Goal: Information Seeking & Learning: Learn about a topic

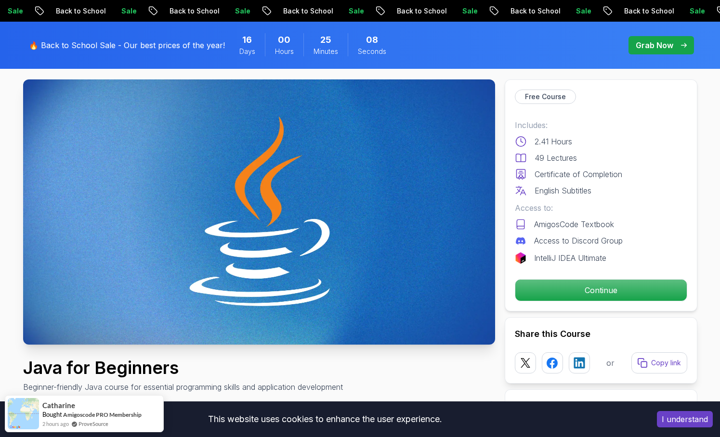
scroll to position [48, 0]
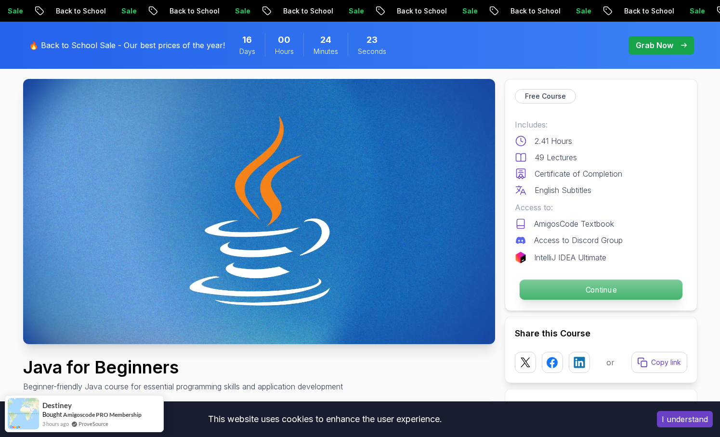
click at [581, 294] on p "Continue" at bounding box center [600, 290] width 163 height 20
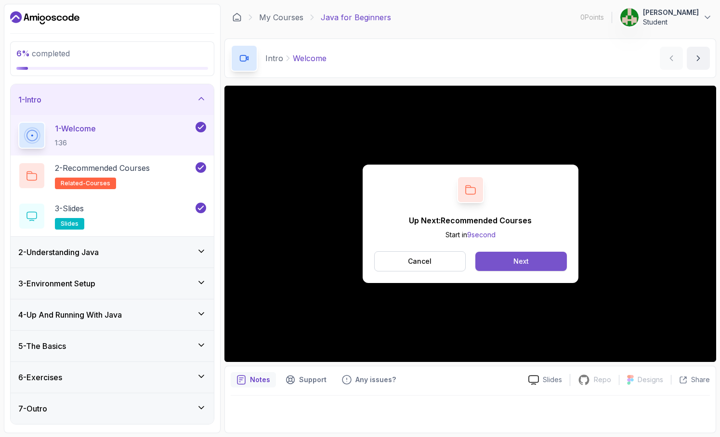
click at [514, 265] on div "Next" at bounding box center [520, 262] width 15 height 10
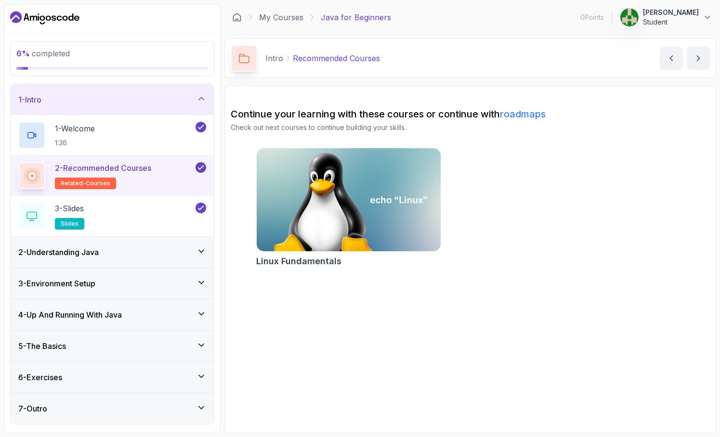
click at [156, 183] on div "2 - Recommended Courses related-courses" at bounding box center [105, 175] width 175 height 27
click at [31, 172] on icon at bounding box center [32, 176] width 12 height 12
click at [150, 213] on div "3 - Slides slides" at bounding box center [105, 216] width 175 height 27
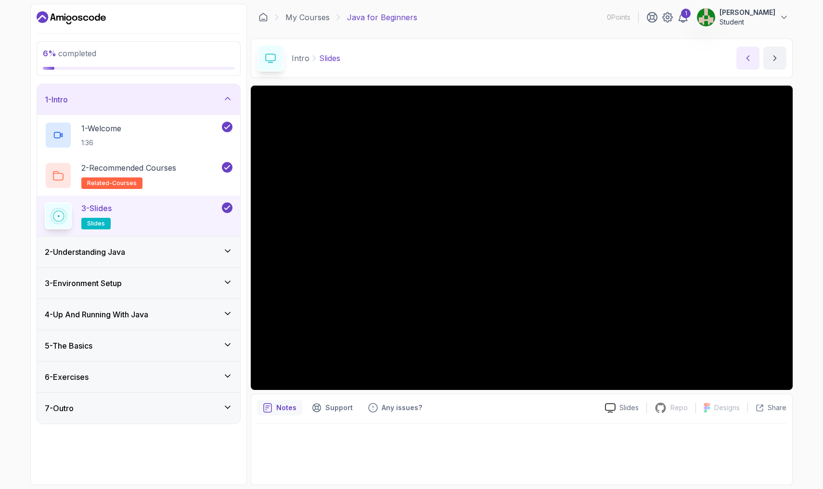
click at [719, 67] on button "previous content" at bounding box center [747, 58] width 23 height 23
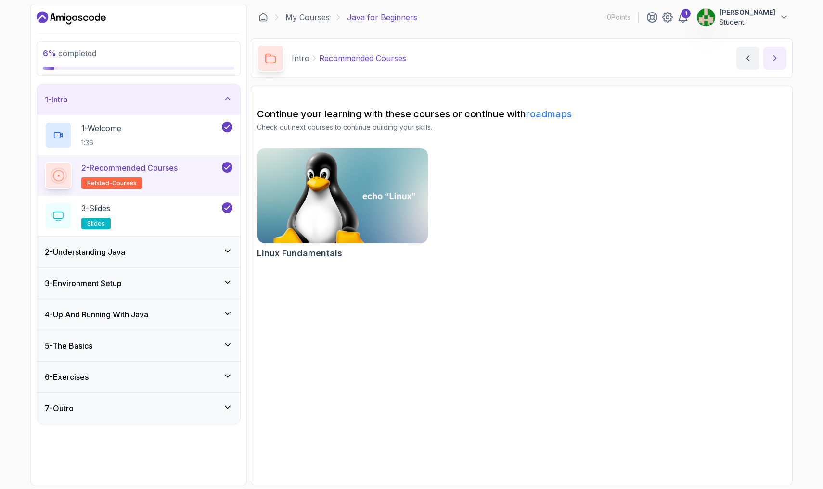
click at [719, 55] on icon "next content" at bounding box center [775, 58] width 10 height 10
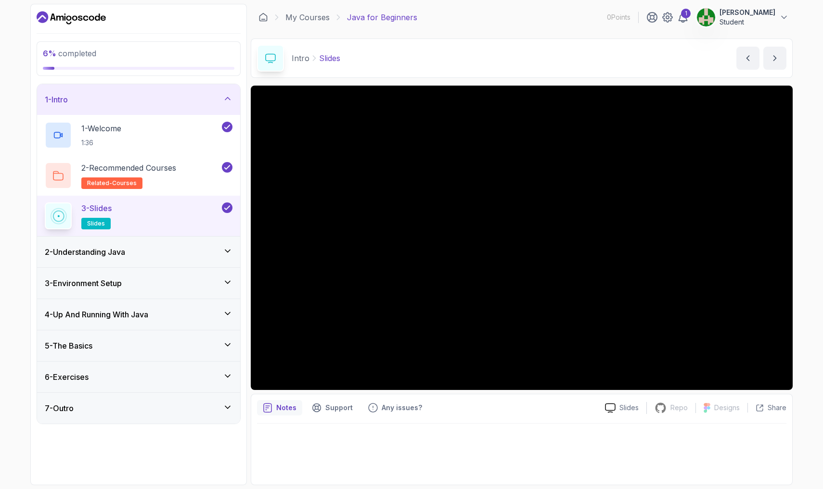
click at [331, 58] on p "Slides" at bounding box center [329, 58] width 21 height 12
click at [270, 54] on icon at bounding box center [271, 58] width 10 height 9
click at [180, 221] on div "3 - Slides slides" at bounding box center [132, 216] width 175 height 27
click at [93, 223] on span "slides" at bounding box center [96, 224] width 18 height 8
click at [201, 222] on div "3 - Slides slides" at bounding box center [132, 216] width 175 height 27
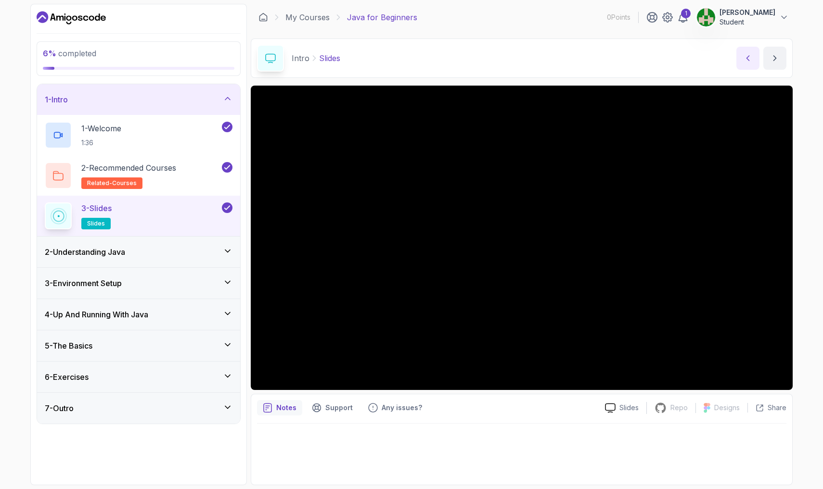
click at [719, 62] on icon "previous content" at bounding box center [748, 58] width 10 height 10
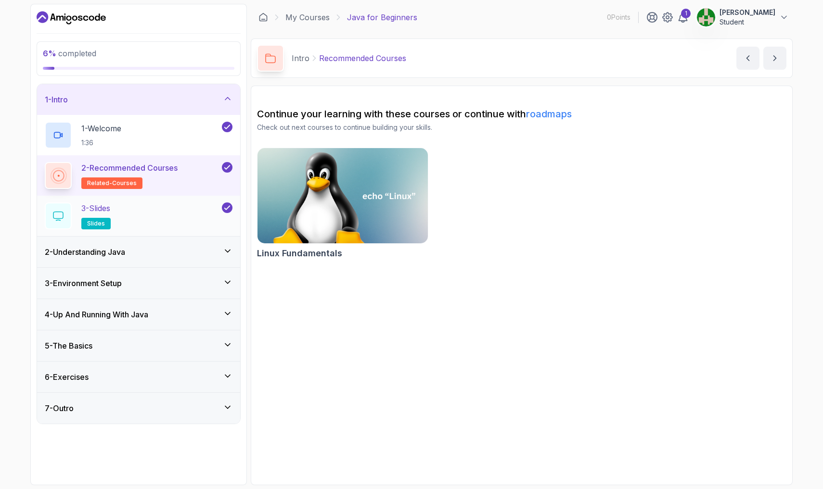
click at [118, 228] on div "3 - Slides slides" at bounding box center [132, 216] width 175 height 27
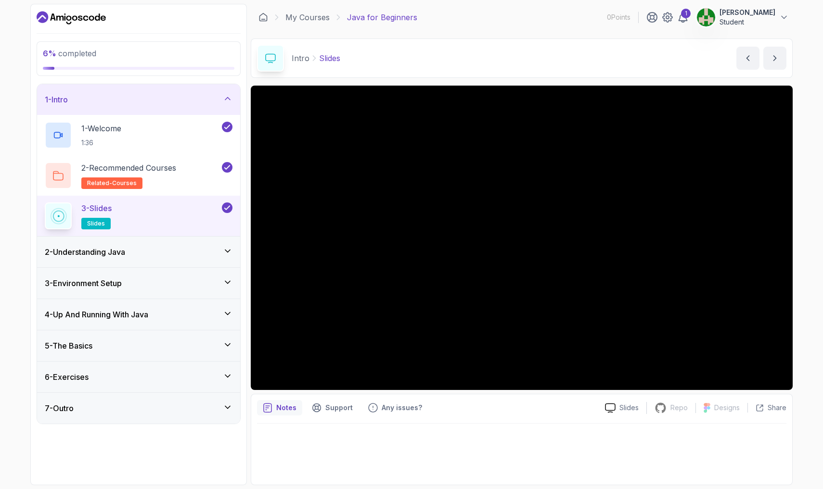
click at [166, 257] on div "2 - Understanding Java" at bounding box center [139, 252] width 188 height 12
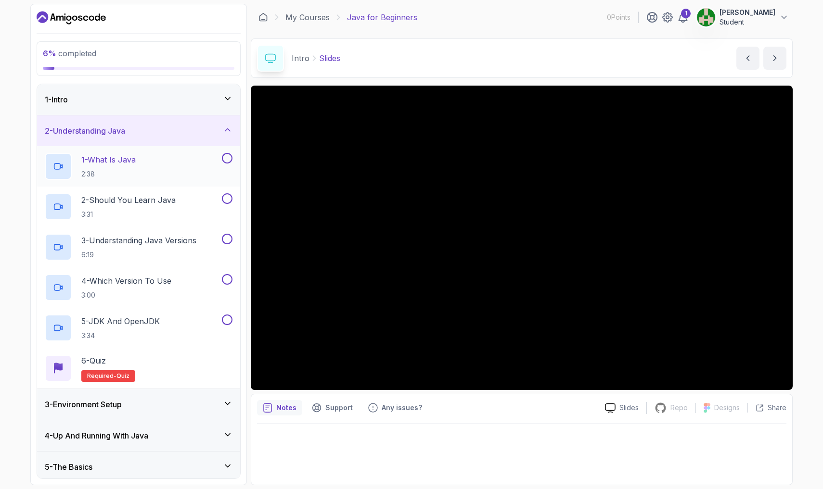
click at [170, 167] on div "1 - What Is Java 2:38" at bounding box center [132, 166] width 175 height 27
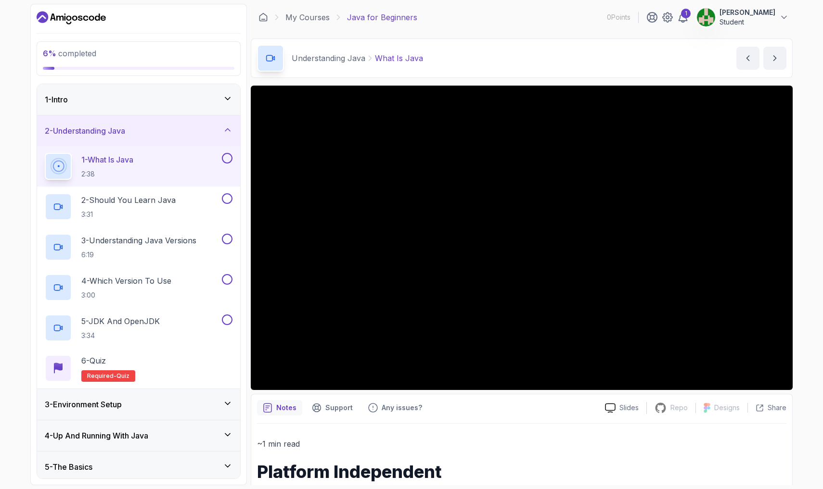
click at [167, 167] on div "1 - What Is Java 2:38" at bounding box center [132, 166] width 175 height 27
click at [123, 163] on p "1 - What Is Java" at bounding box center [107, 160] width 52 height 12
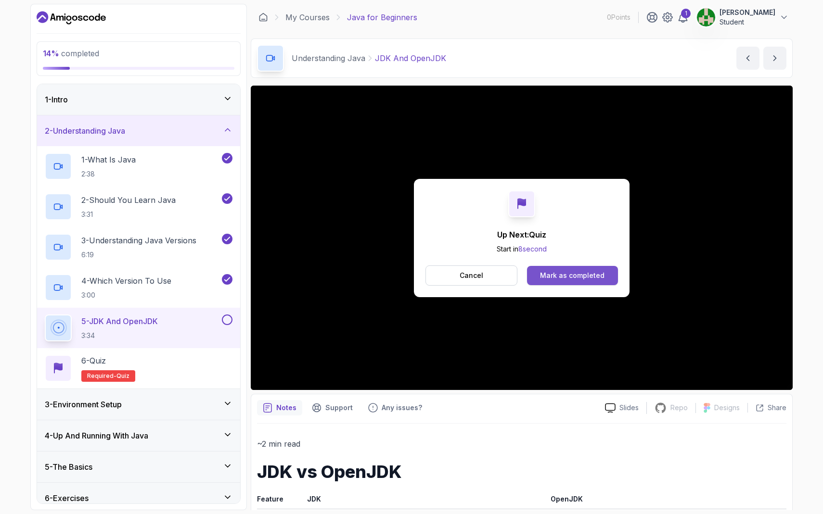
click at [574, 275] on div "Mark as completed" at bounding box center [572, 276] width 64 height 10
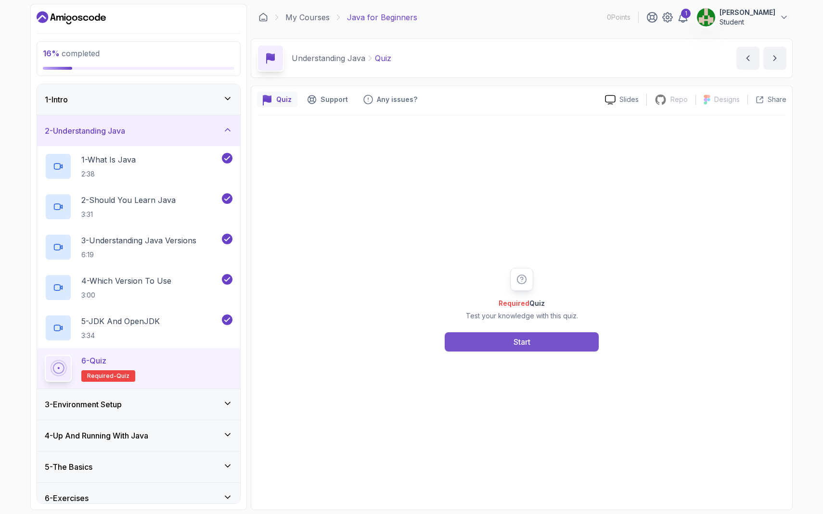
click at [503, 339] on button "Start" at bounding box center [522, 342] width 154 height 19
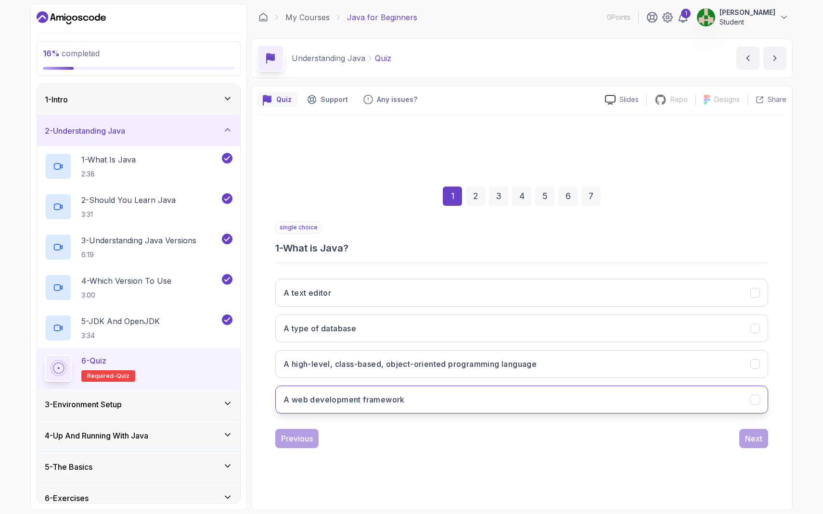
click at [450, 401] on button "A web development framework" at bounding box center [521, 400] width 493 height 28
click at [719, 437] on div "Next" at bounding box center [753, 439] width 17 height 12
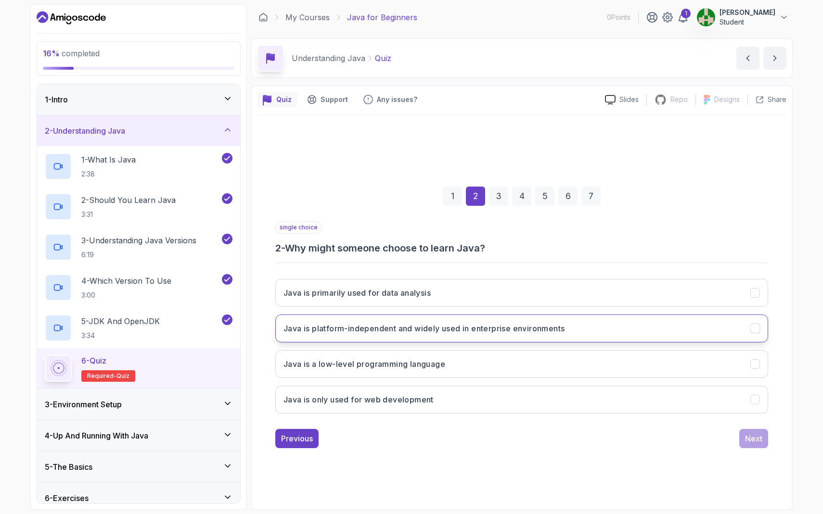
click at [430, 336] on button "Java is platform-independent and widely used in enterprise environments" at bounding box center [521, 329] width 493 height 28
click at [719, 436] on div "Next" at bounding box center [753, 439] width 17 height 12
click at [528, 328] on button "Each version introduces new features and improvements" at bounding box center [521, 329] width 493 height 28
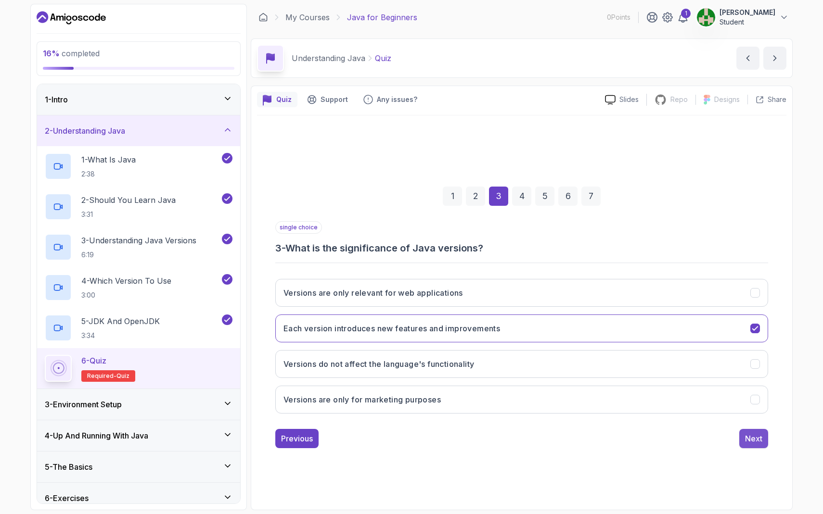
click at [719, 437] on div "Next" at bounding box center [753, 439] width 17 height 12
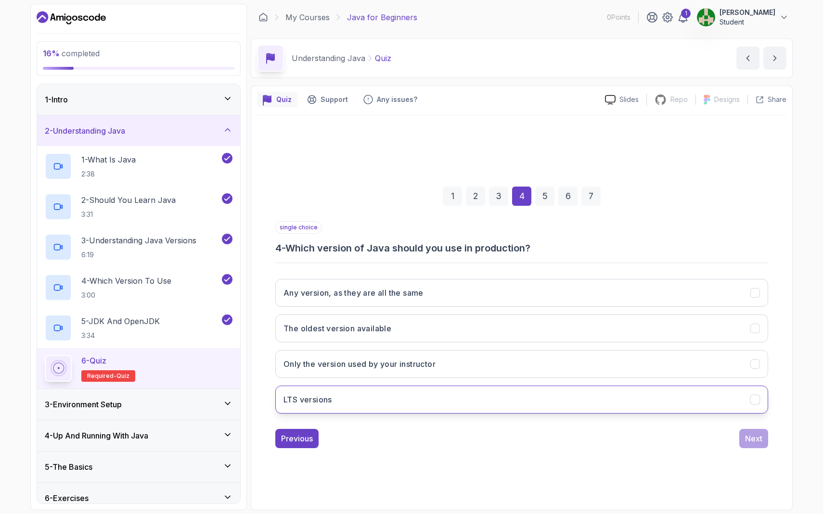
click at [405, 393] on button "LTS versions" at bounding box center [521, 400] width 493 height 28
click at [719, 432] on button "Next" at bounding box center [753, 438] width 29 height 19
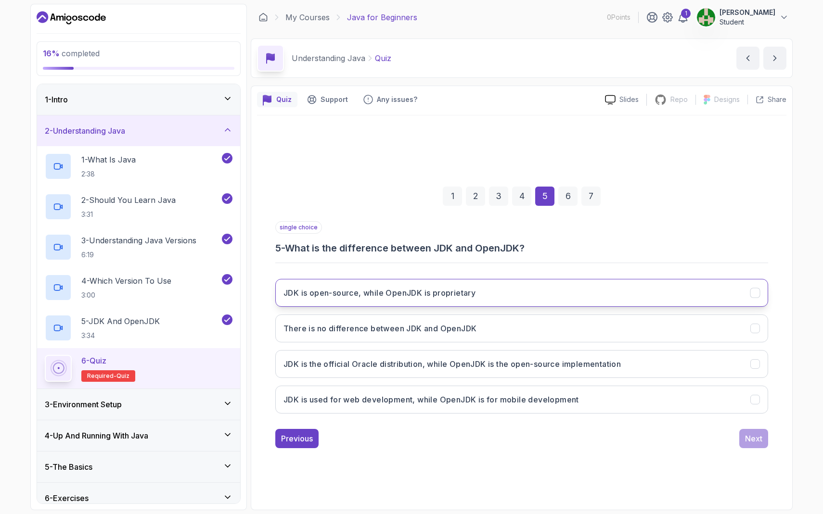
click at [407, 300] on button "JDK is open-source, while OpenJDK is proprietary" at bounding box center [521, 293] width 493 height 28
click at [401, 373] on button "JDK is the official Oracle distribution, while OpenJDK is the open-source imple…" at bounding box center [521, 364] width 493 height 28
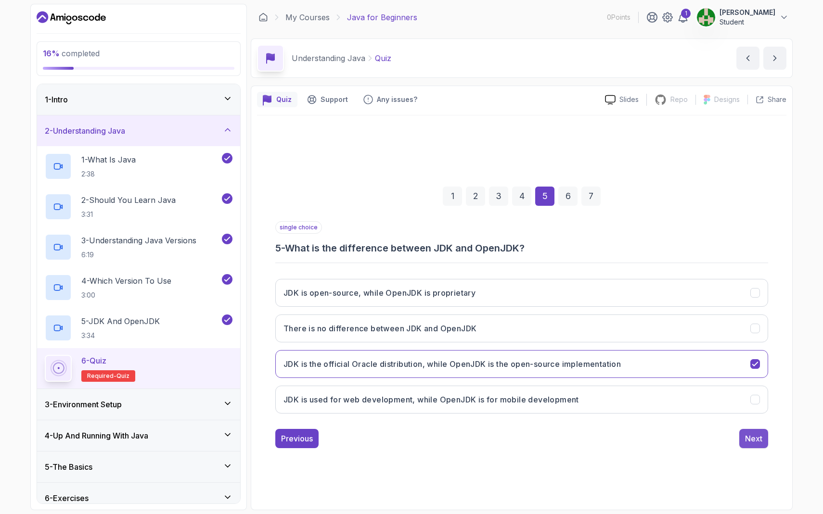
click at [719, 436] on div "Next" at bounding box center [753, 439] width 17 height 12
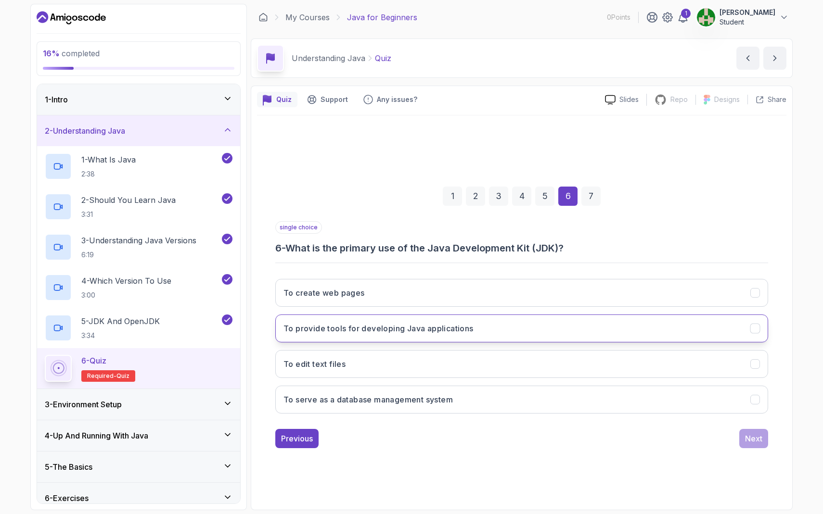
click at [419, 338] on button "To provide tools for developing Java applications" at bounding box center [521, 329] width 493 height 28
click at [719, 437] on button "Next" at bounding box center [753, 438] width 29 height 19
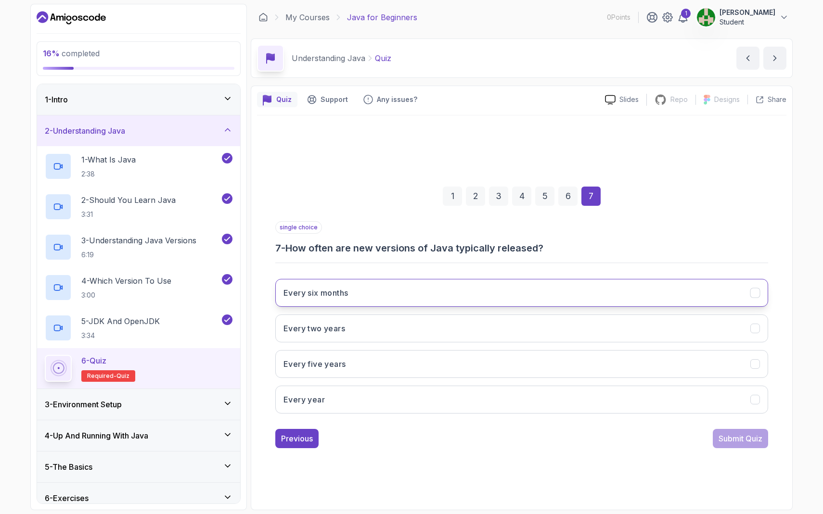
click at [402, 299] on button "Every six months" at bounding box center [521, 293] width 493 height 28
click at [719, 437] on div "Submit Quiz" at bounding box center [741, 439] width 44 height 12
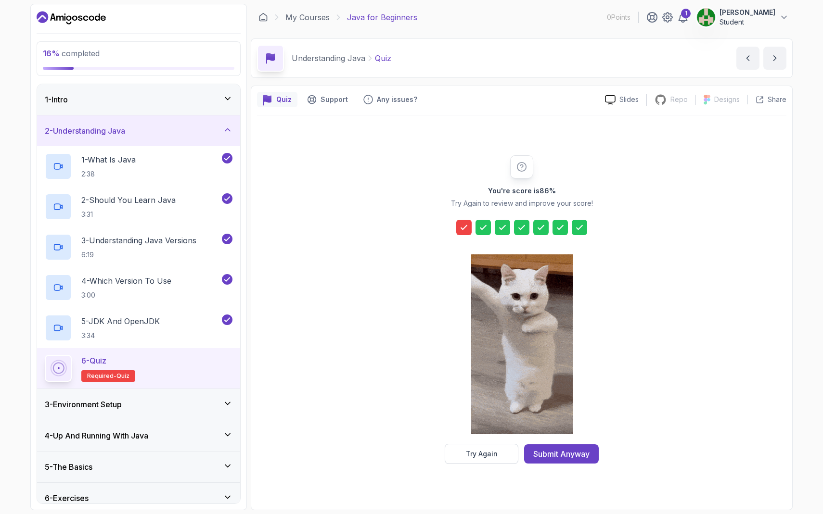
drag, startPoint x: 559, startPoint y: 456, endPoint x: 505, endPoint y: 362, distance: 108.2
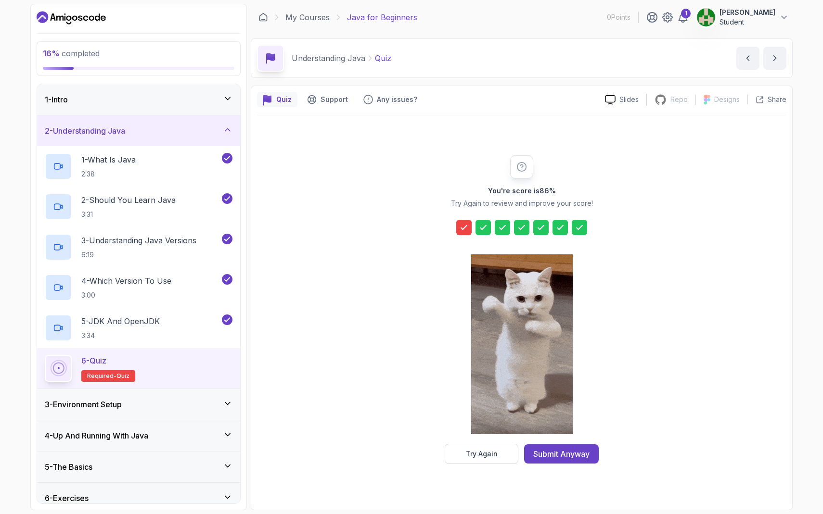
click at [505, 362] on div "You're score is 86 % Try Again to review and improve your score! Try Again Subm…" at bounding box center [521, 309] width 185 height 309
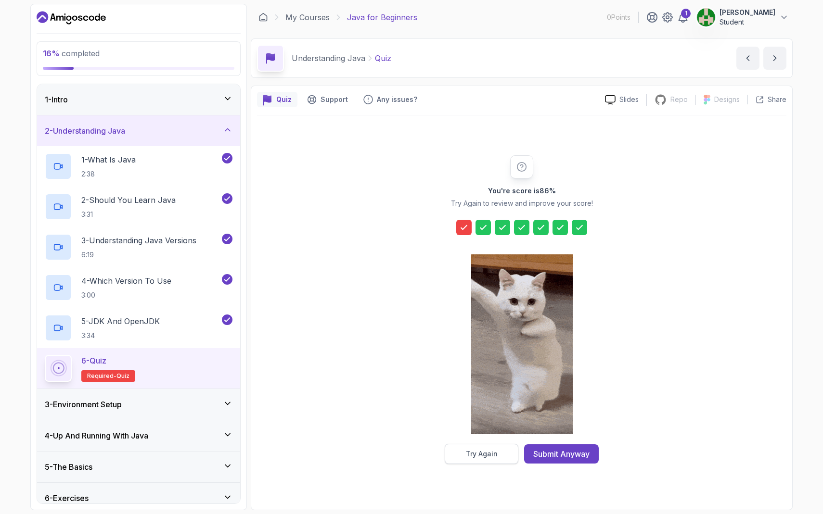
click at [481, 437] on div "Try Again" at bounding box center [482, 455] width 32 height 10
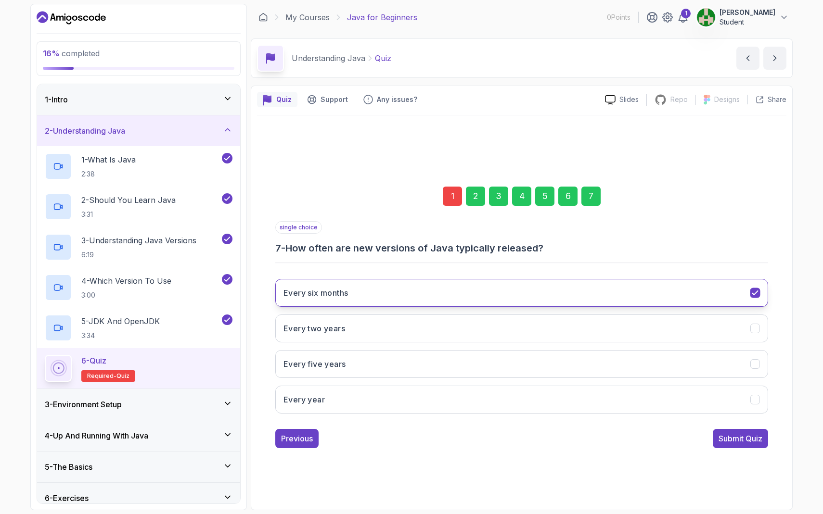
click at [390, 297] on button "Every six months" at bounding box center [521, 293] width 493 height 28
drag, startPoint x: 740, startPoint y: 443, endPoint x: 551, endPoint y: 416, distance: 191.5
click at [295, 437] on button "Previous" at bounding box center [296, 438] width 43 height 19
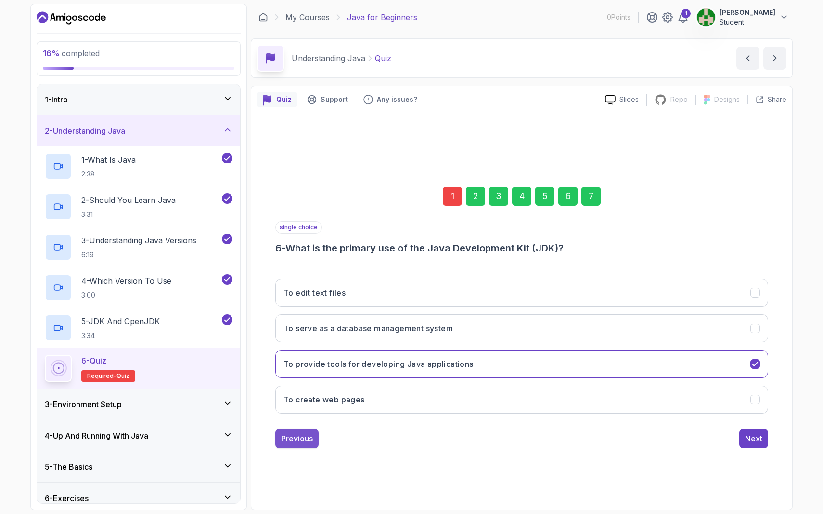
click at [301, 437] on div "Previous" at bounding box center [297, 439] width 32 height 12
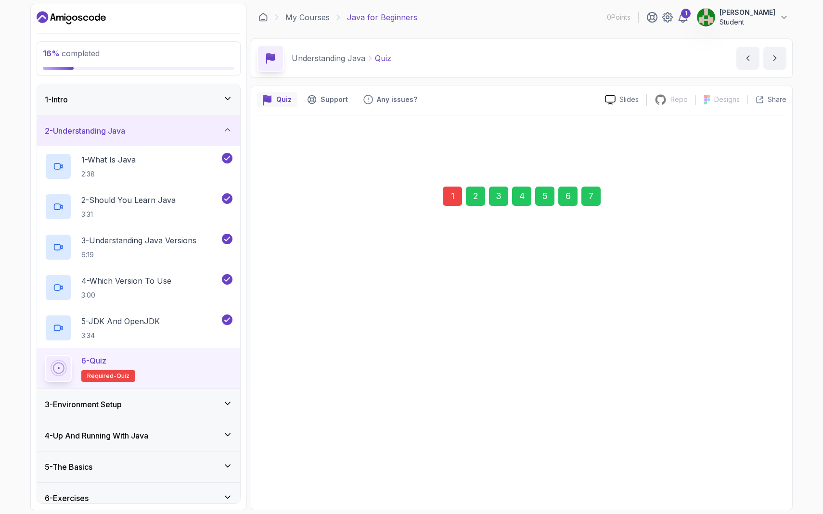
click at [301, 437] on div "Previous" at bounding box center [297, 439] width 32 height 12
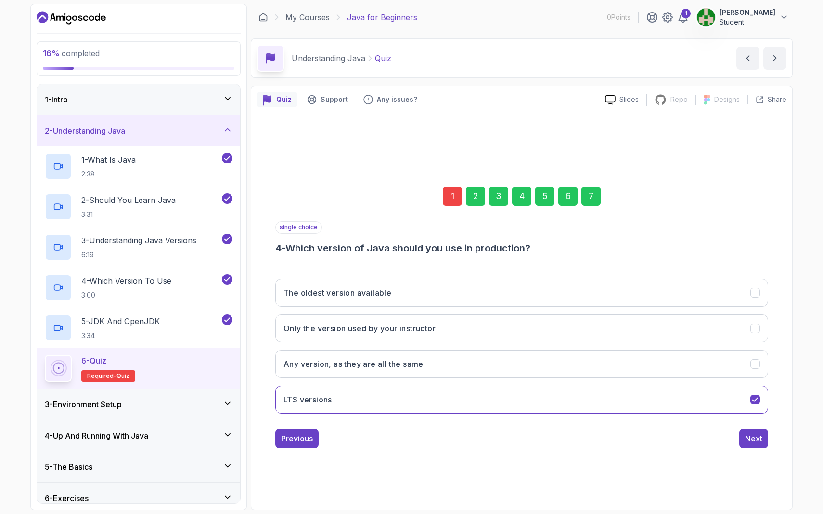
click at [301, 437] on div "Previous" at bounding box center [297, 439] width 32 height 12
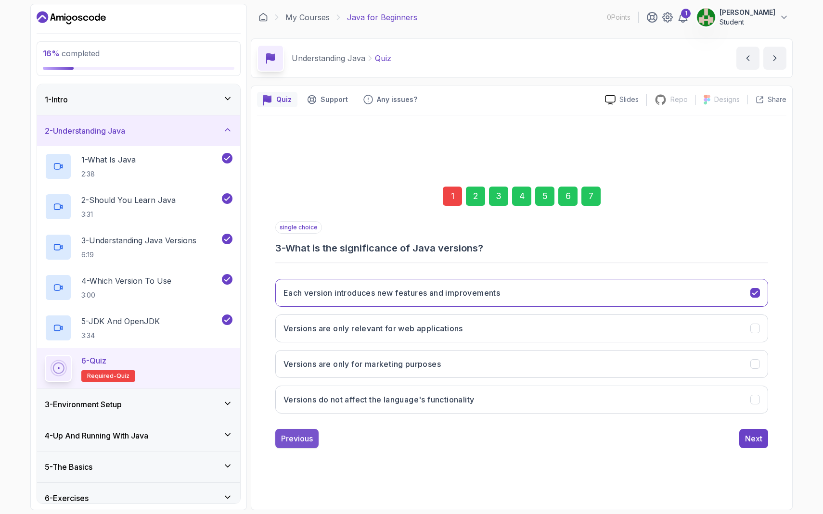
click at [301, 437] on div "Previous" at bounding box center [297, 439] width 32 height 12
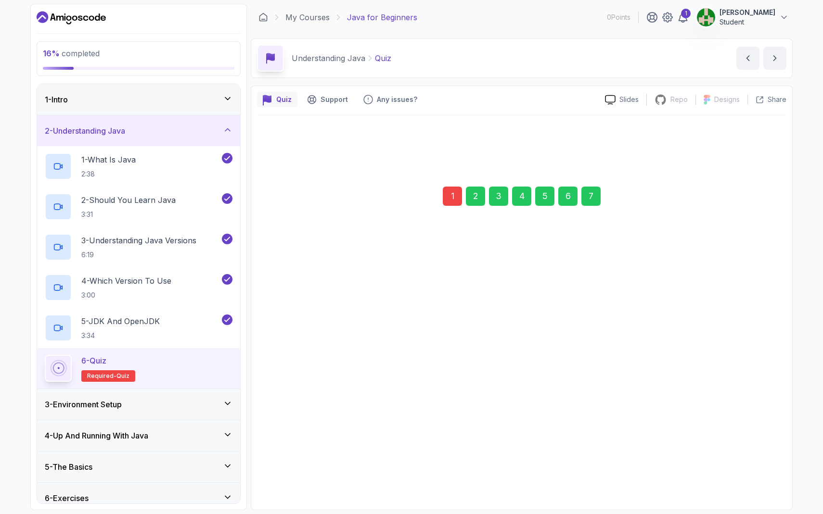
click at [301, 437] on div "Previous" at bounding box center [297, 439] width 32 height 12
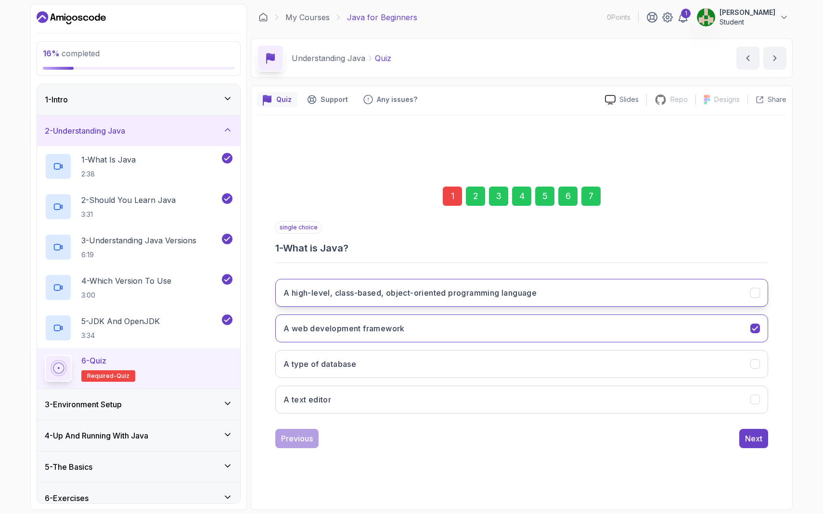
click at [370, 300] on button "A high-level, class-based, object-oriented programming language" at bounding box center [521, 293] width 493 height 28
click at [404, 298] on h3 "A high-level, class-based, object-oriented programming language" at bounding box center [409, 293] width 253 height 12
click at [719, 437] on button "Next" at bounding box center [753, 438] width 29 height 19
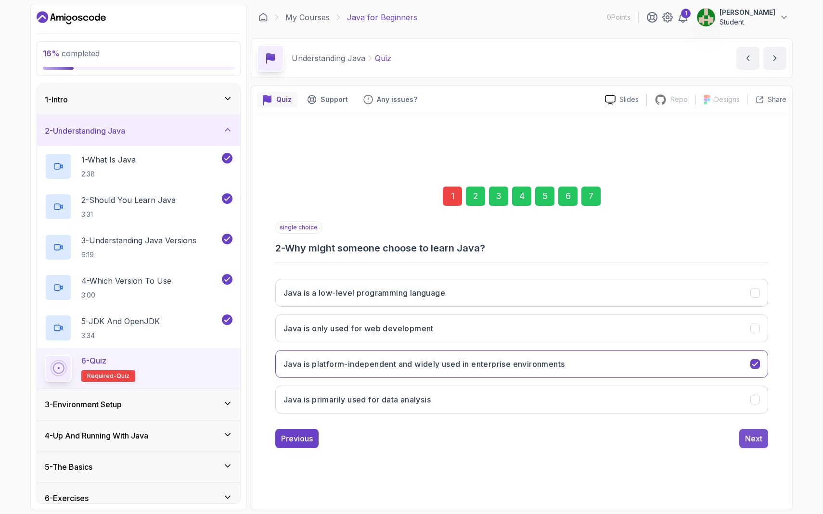
click at [719, 437] on div "Next" at bounding box center [753, 439] width 17 height 12
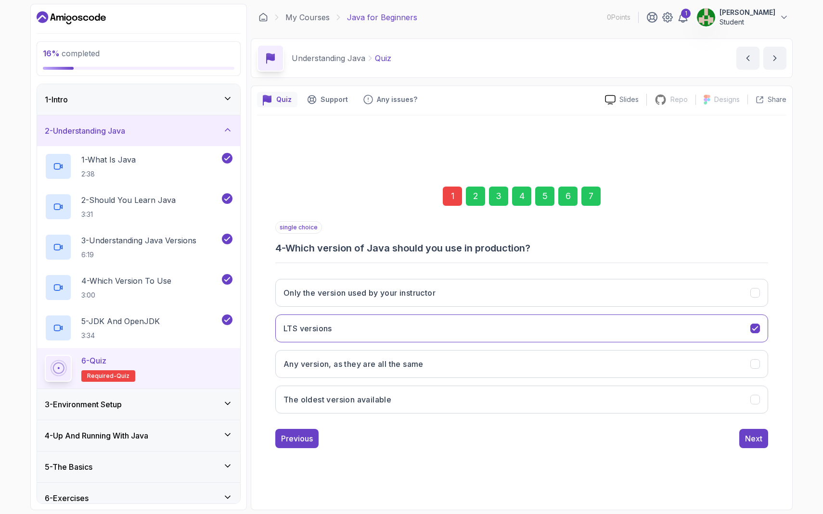
click at [719, 437] on div "Next" at bounding box center [753, 439] width 17 height 12
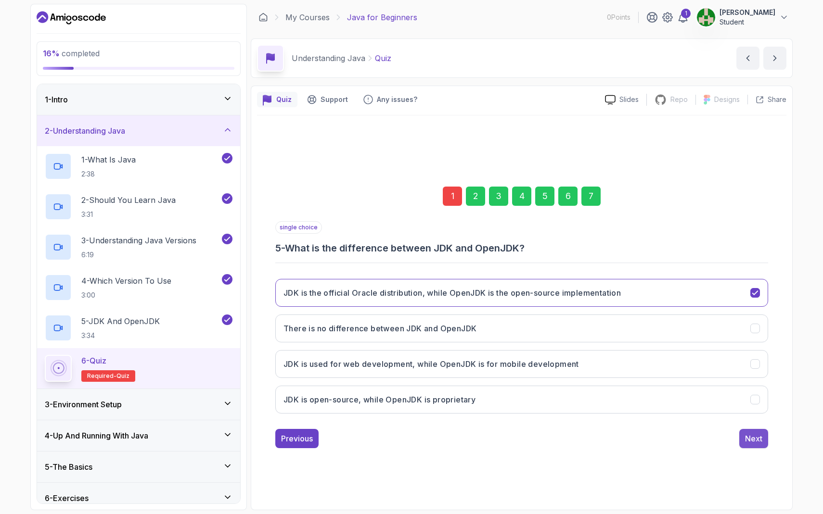
click at [719, 437] on div "Next" at bounding box center [753, 439] width 17 height 12
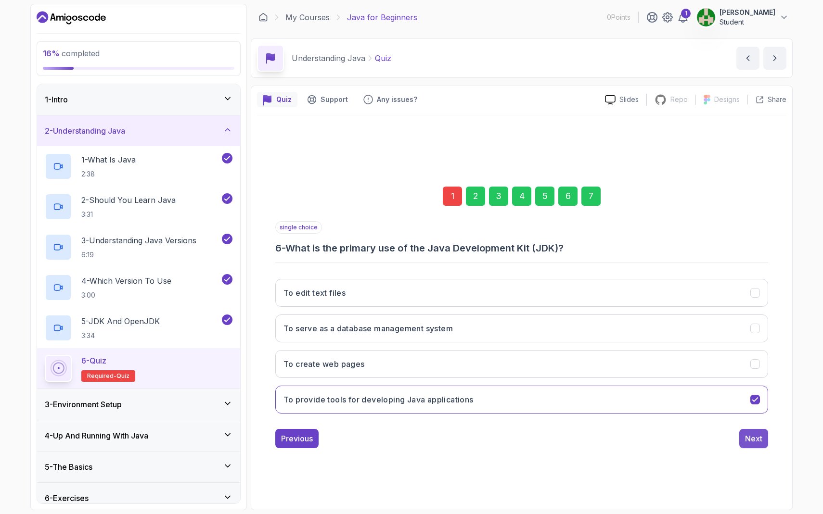
click at [719, 437] on div "Next" at bounding box center [753, 439] width 17 height 12
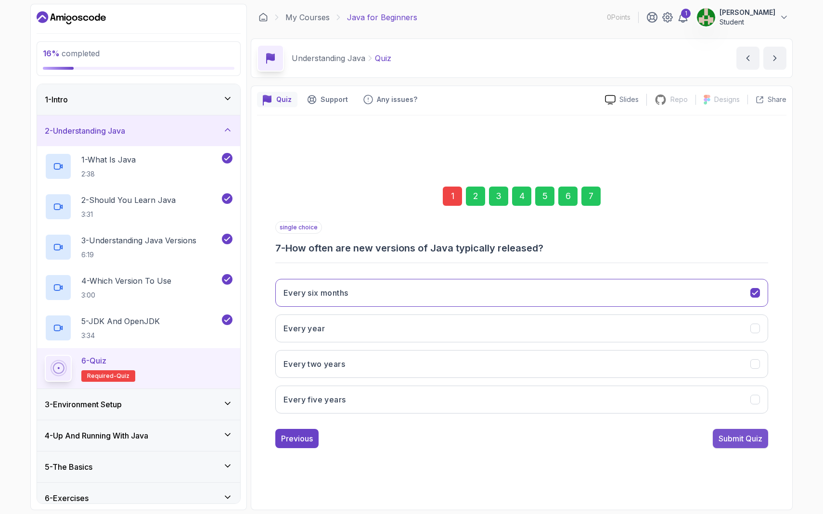
click at [719, 437] on div "Submit Quiz" at bounding box center [741, 439] width 44 height 12
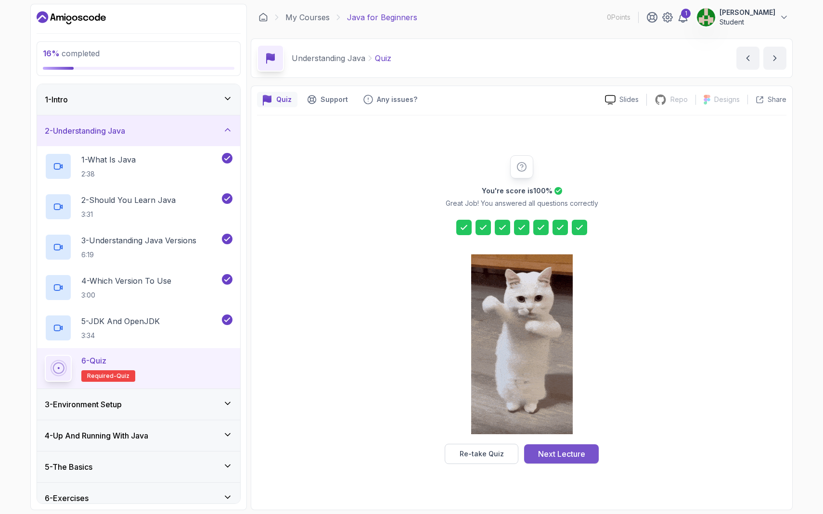
click at [579, 437] on div "Next Lecture" at bounding box center [561, 455] width 47 height 12
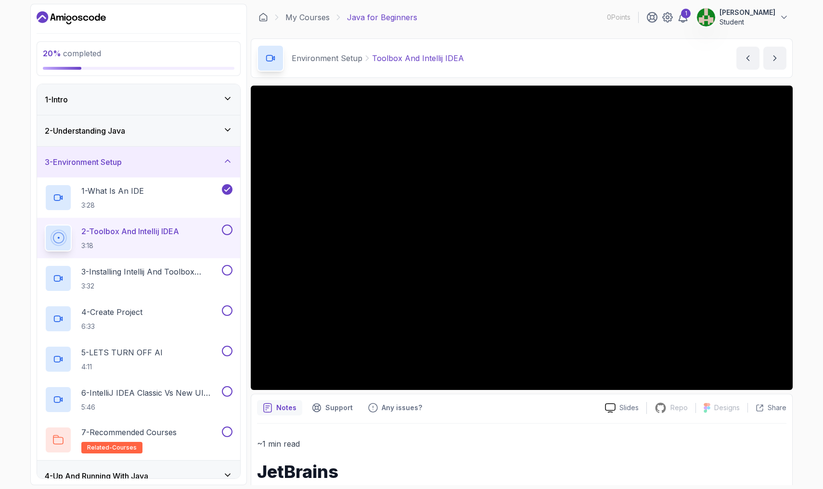
click at [223, 234] on div at bounding box center [226, 230] width 13 height 11
click at [214, 264] on div "3 - Installing Intellij And Toolbox Configuration 3:32" at bounding box center [138, 278] width 203 height 40
click at [225, 277] on button "3 - Installing Intellij And Toolbox Configuration 3:32" at bounding box center [139, 278] width 188 height 27
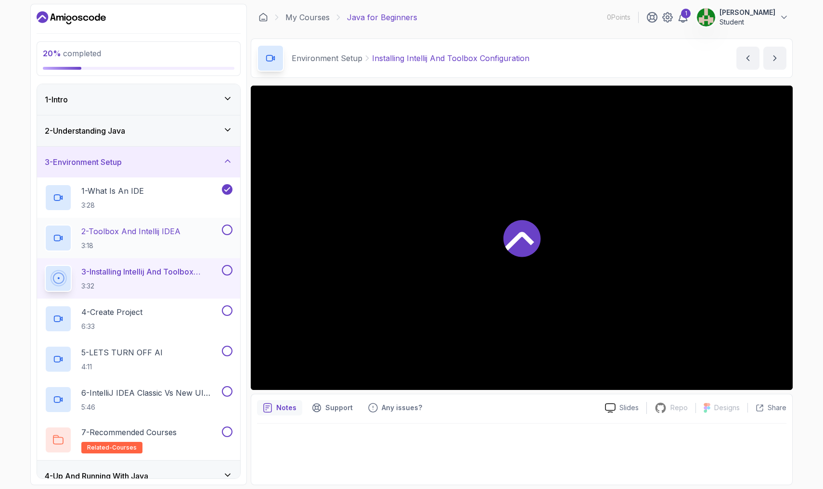
click at [229, 230] on button at bounding box center [227, 230] width 11 height 11
click at [227, 308] on button at bounding box center [227, 311] width 11 height 11
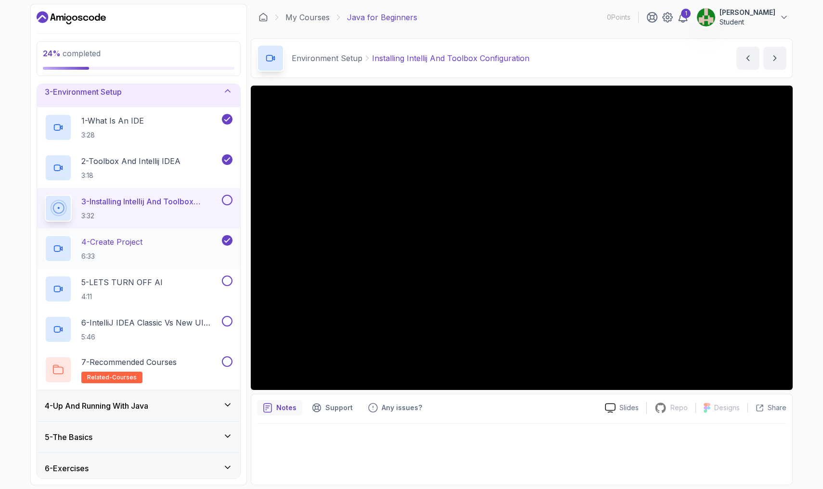
scroll to position [75, 0]
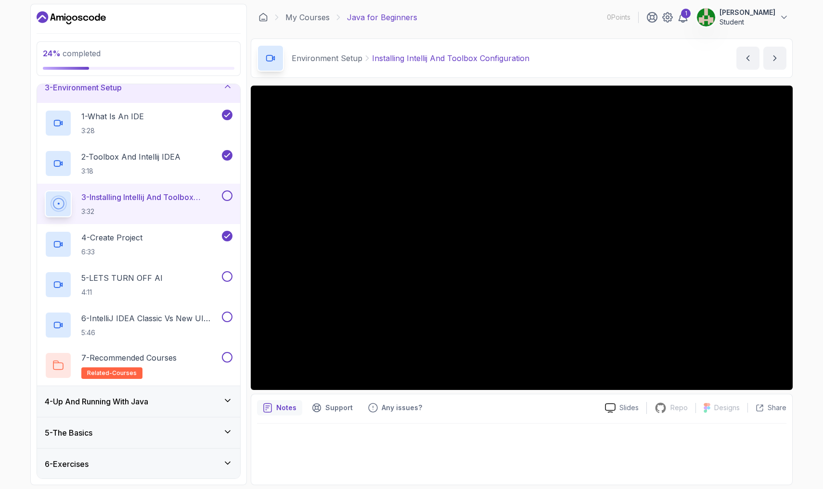
click at [221, 202] on button "3 - Installing Intellij And Toolbox Configuration 3:32" at bounding box center [139, 204] width 188 height 27
click at [224, 196] on button at bounding box center [227, 196] width 11 height 11
click at [227, 277] on button at bounding box center [227, 276] width 11 height 11
click at [195, 317] on p "6 - IntelliJ IDEA Classic Vs New UI (User Interface)" at bounding box center [150, 319] width 139 height 12
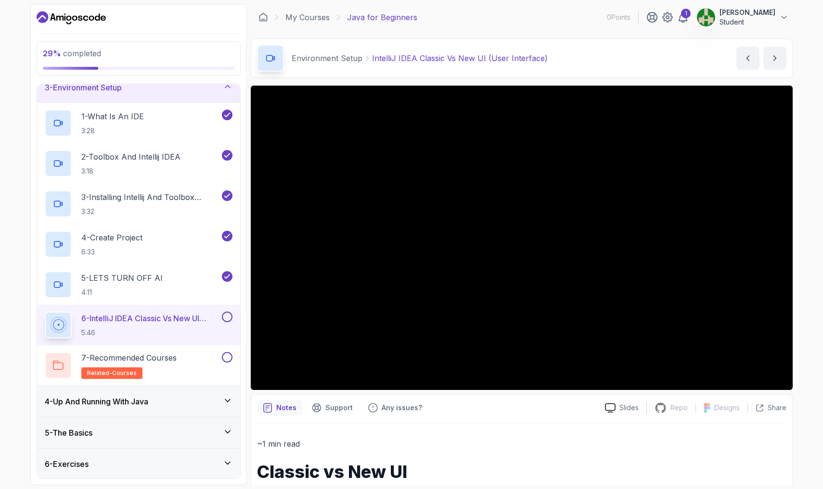
click at [224, 318] on button at bounding box center [227, 317] width 11 height 11
click at [225, 361] on button at bounding box center [227, 357] width 11 height 11
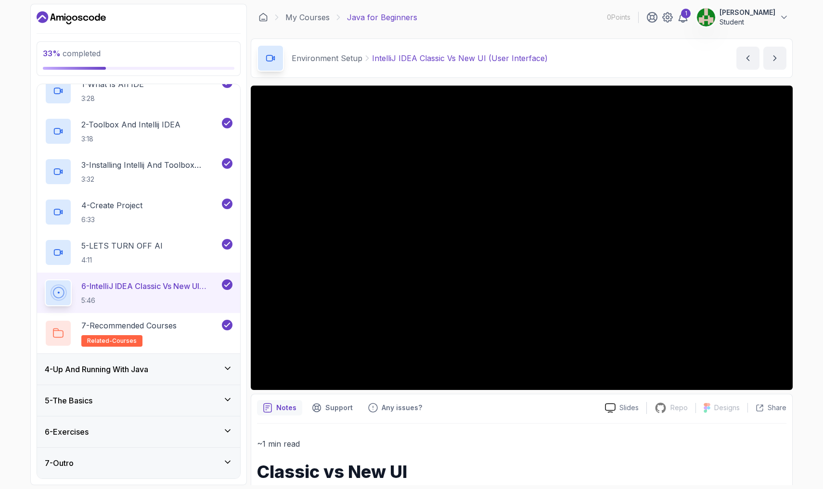
scroll to position [107, 0]
click at [221, 375] on div "4 - Up And Running With Java" at bounding box center [139, 370] width 188 height 12
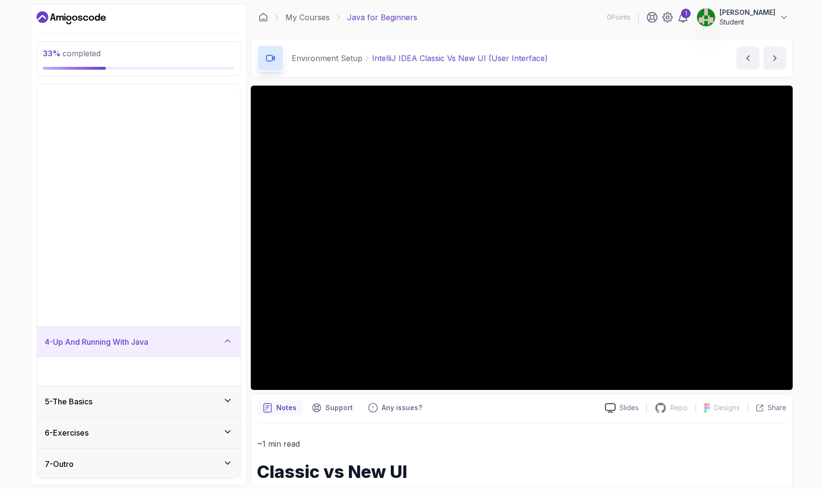
scroll to position [0, 0]
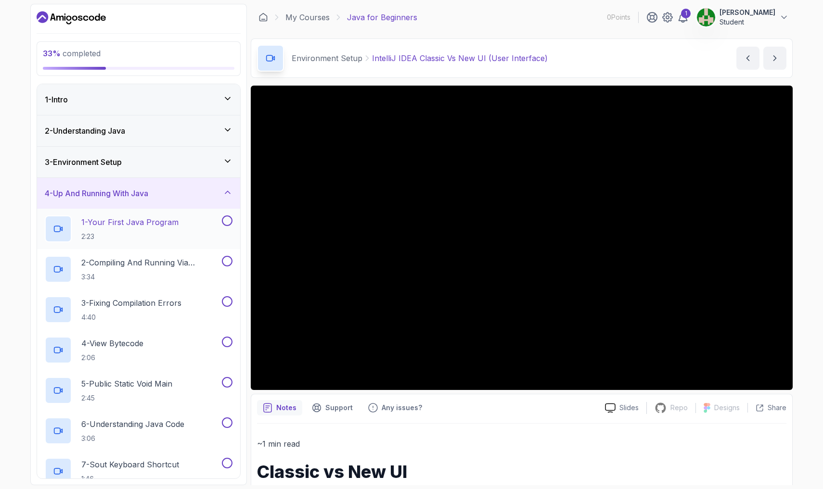
click at [222, 225] on div at bounding box center [226, 221] width 13 height 11
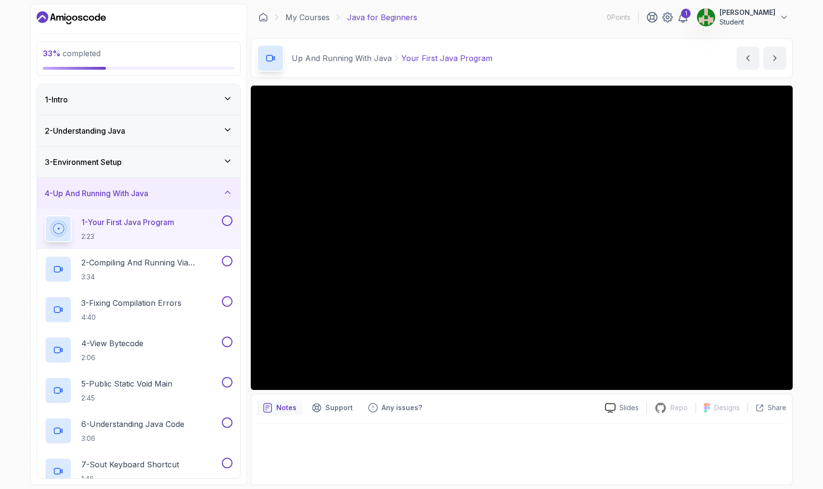
click at [223, 193] on div "4 - Up And Running With Java" at bounding box center [139, 194] width 188 height 12
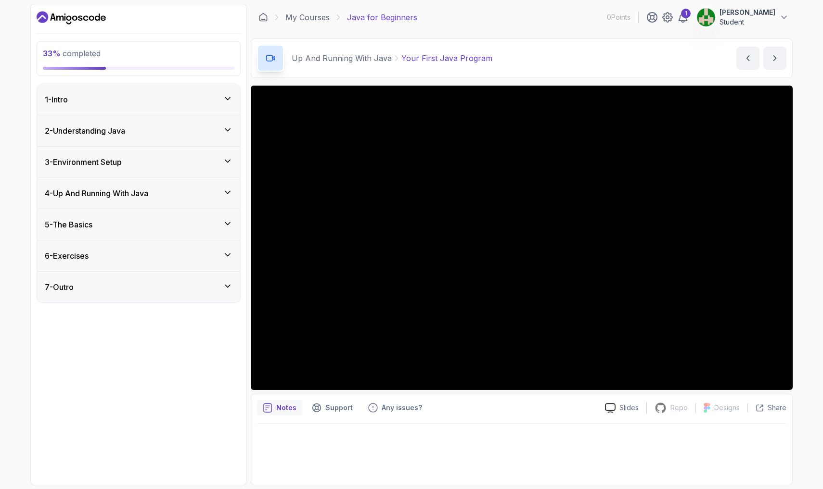
click at [225, 165] on icon at bounding box center [228, 161] width 10 height 10
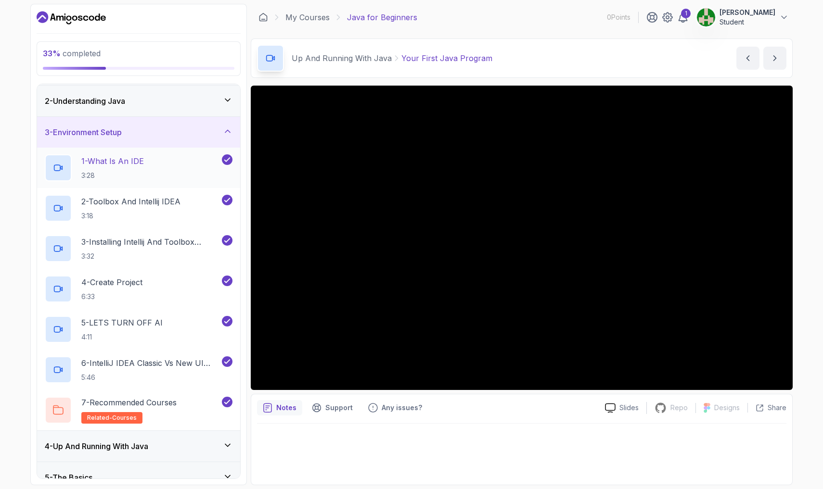
scroll to position [33, 0]
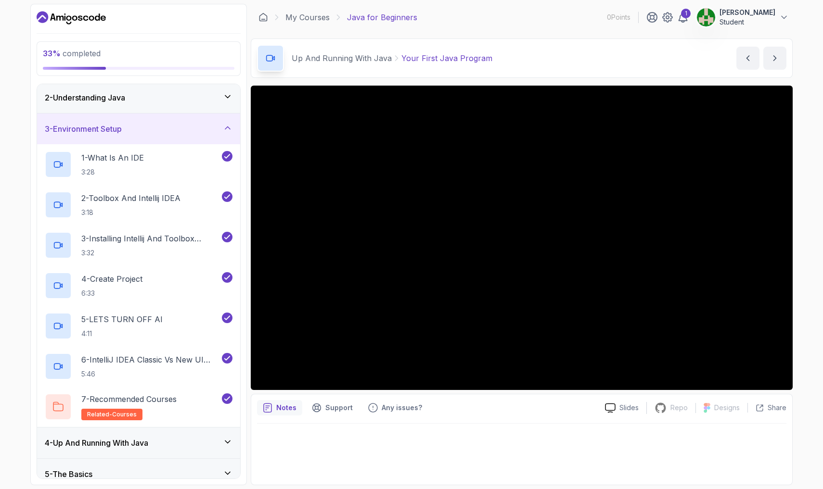
click at [224, 131] on icon at bounding box center [228, 128] width 10 height 10
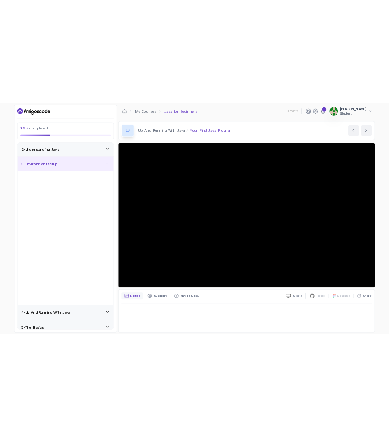
scroll to position [0, 0]
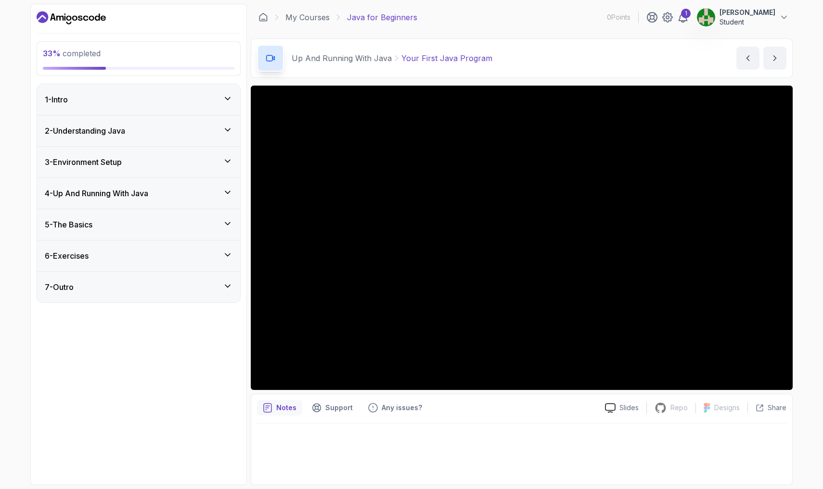
click at [223, 168] on div "3 - Environment Setup" at bounding box center [138, 162] width 203 height 31
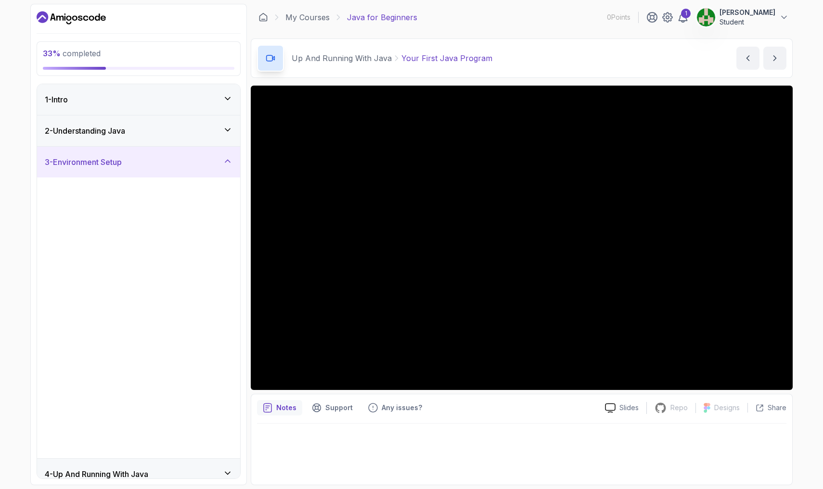
click at [223, 167] on div "3 - Environment Setup" at bounding box center [139, 162] width 188 height 12
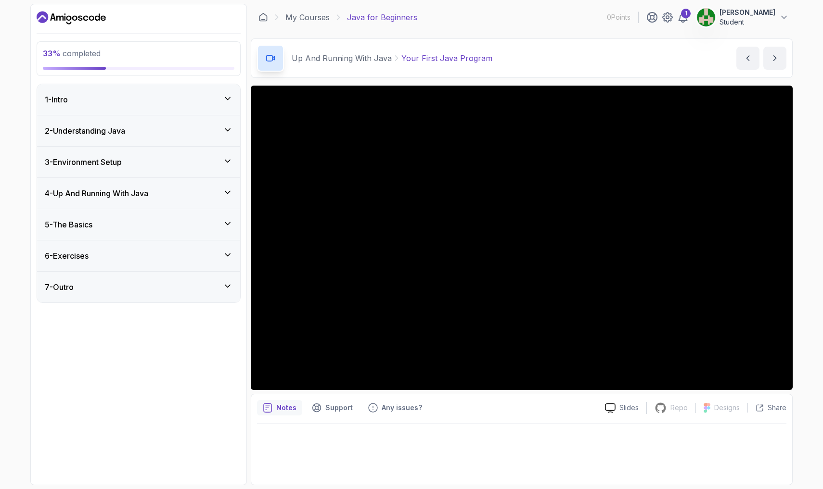
click at [226, 193] on icon at bounding box center [228, 193] width 10 height 10
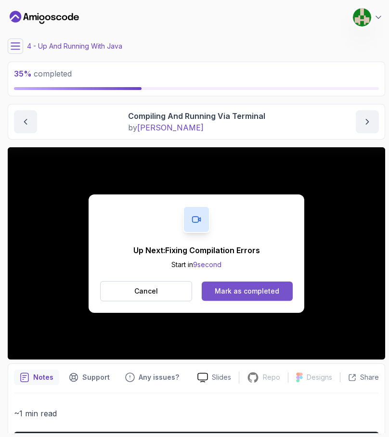
click at [250, 288] on div "Mark as completed" at bounding box center [247, 291] width 64 height 10
